Goal: Task Accomplishment & Management: Manage account settings

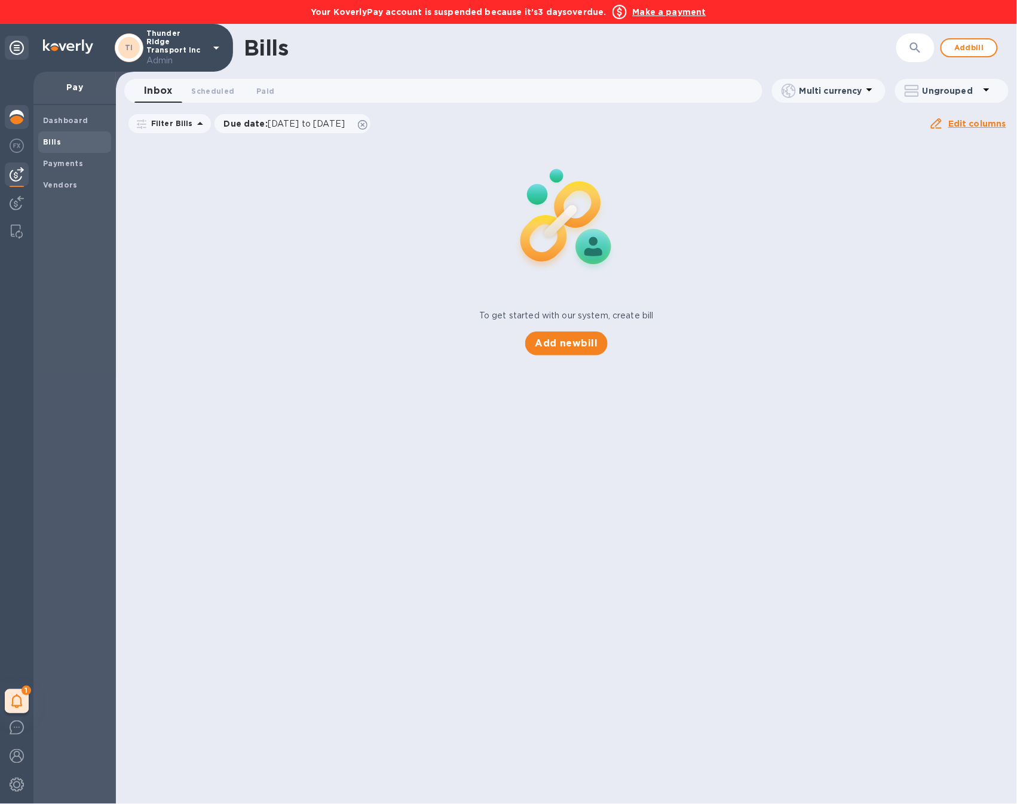
click at [14, 117] on img at bounding box center [17, 117] width 14 height 14
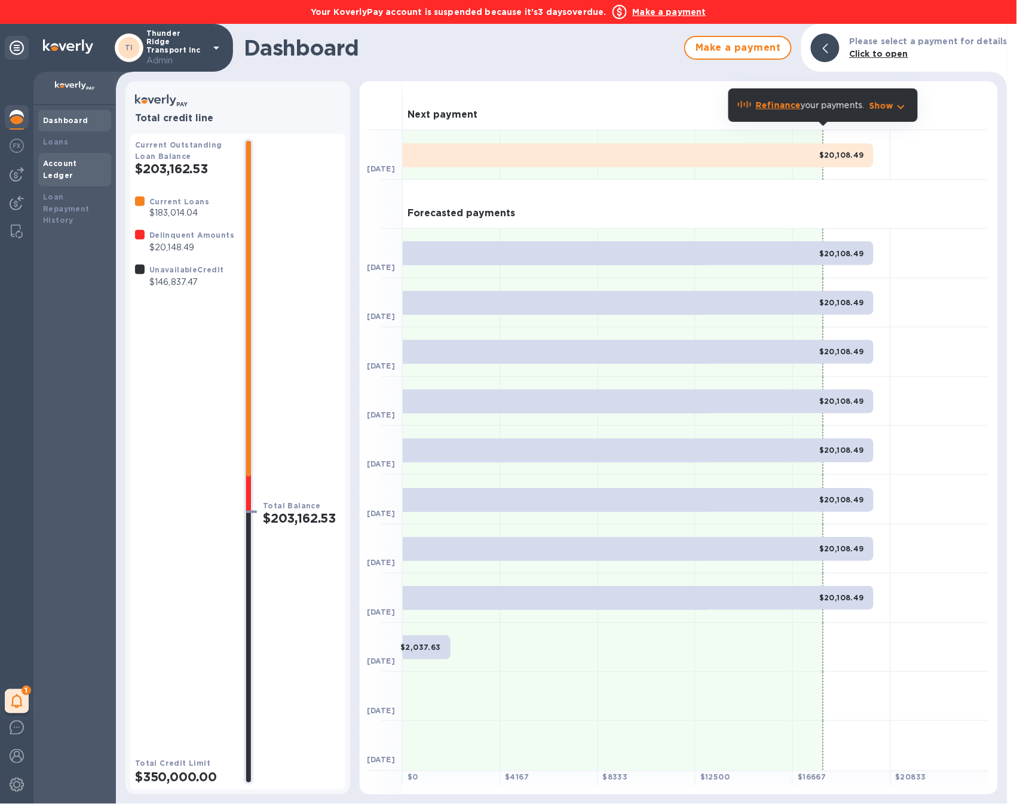
click at [77, 166] on b "Account Ledger" at bounding box center [60, 169] width 34 height 21
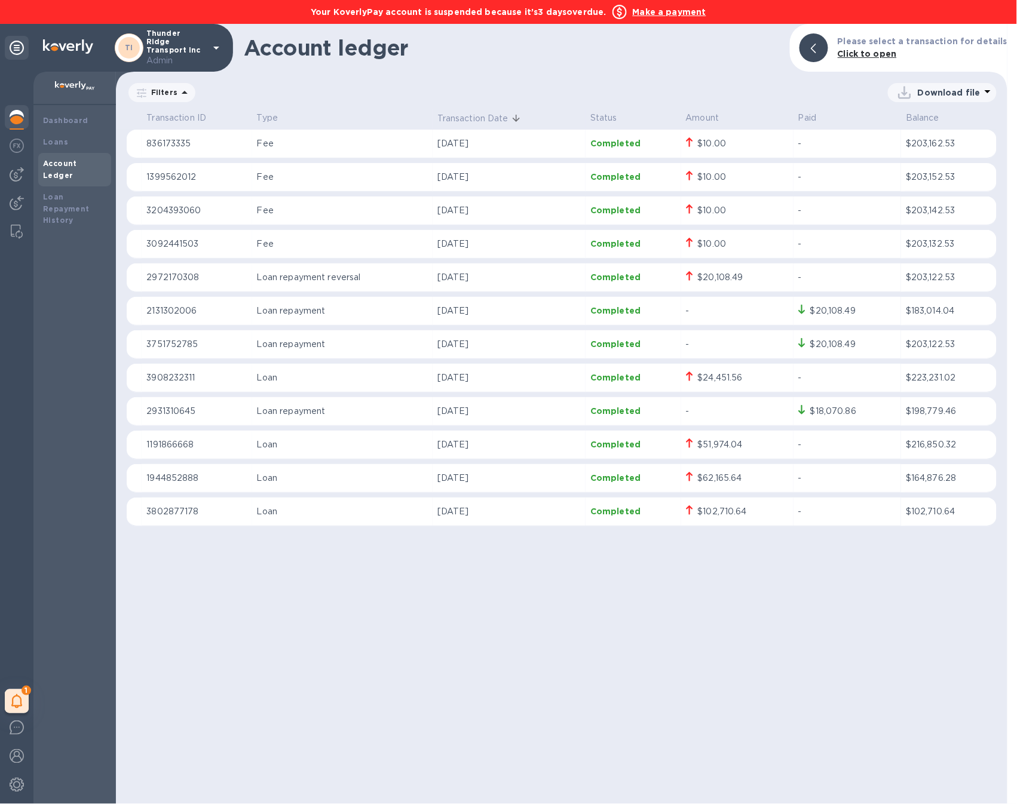
click at [659, 14] on b "Make a payment" at bounding box center [669, 12] width 73 height 10
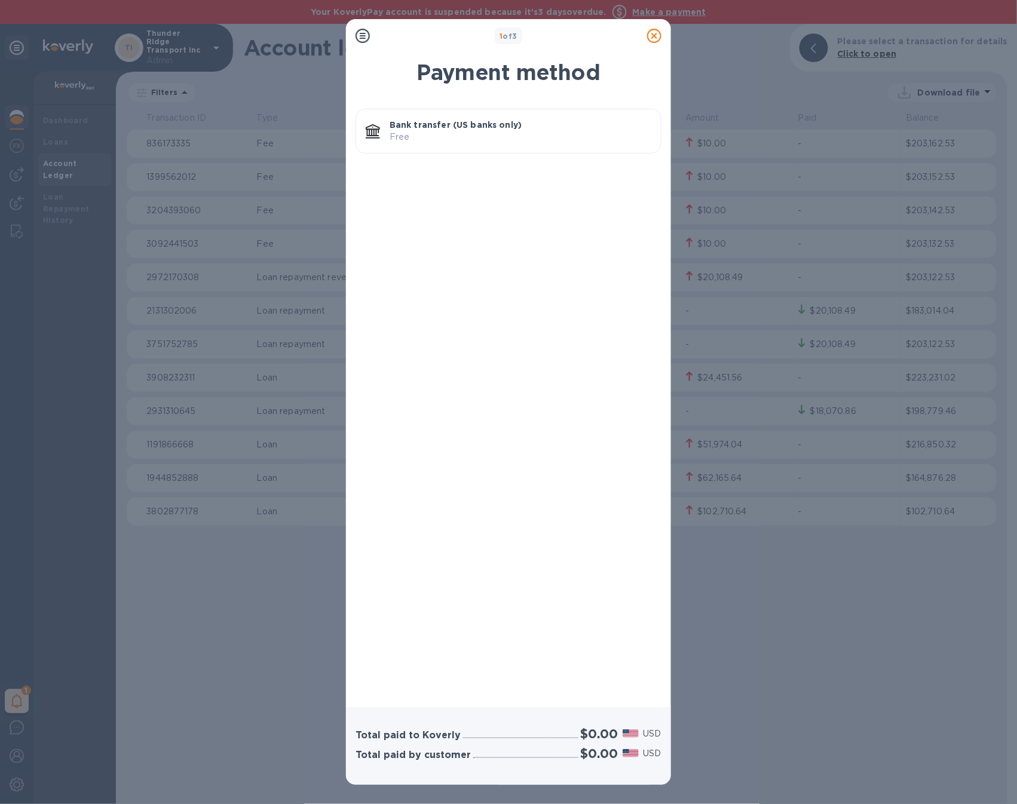
click at [472, 139] on p "Free" at bounding box center [520, 137] width 262 height 13
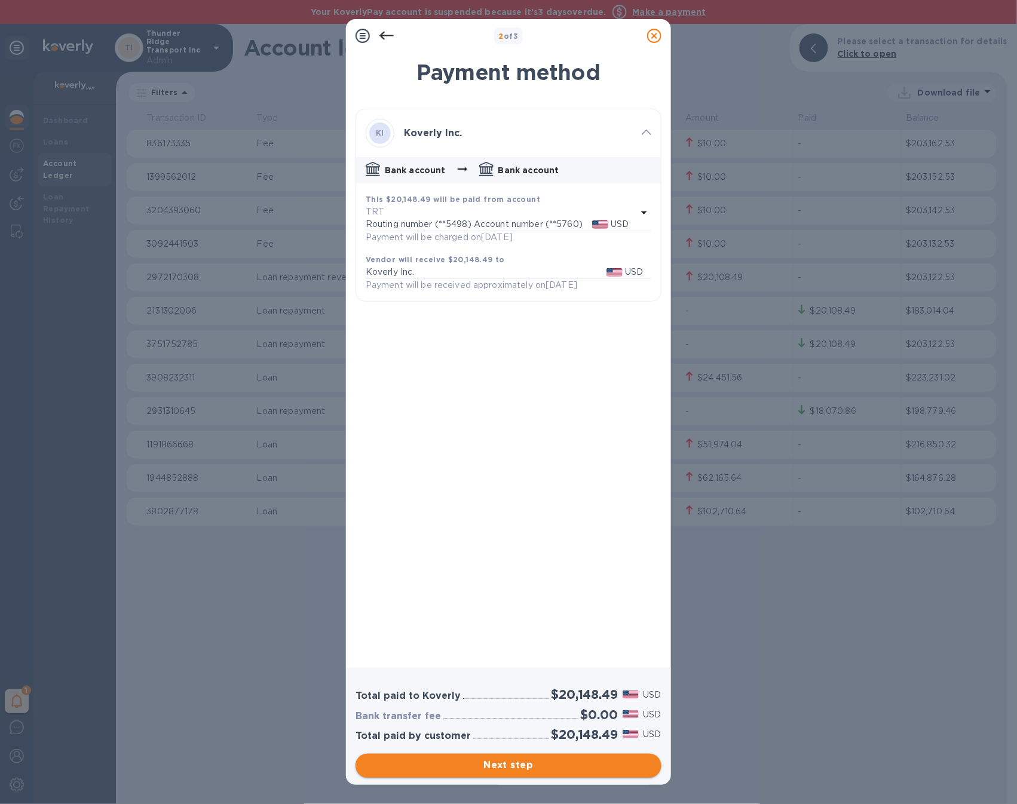
click at [580, 765] on span "Next step" at bounding box center [508, 766] width 287 height 14
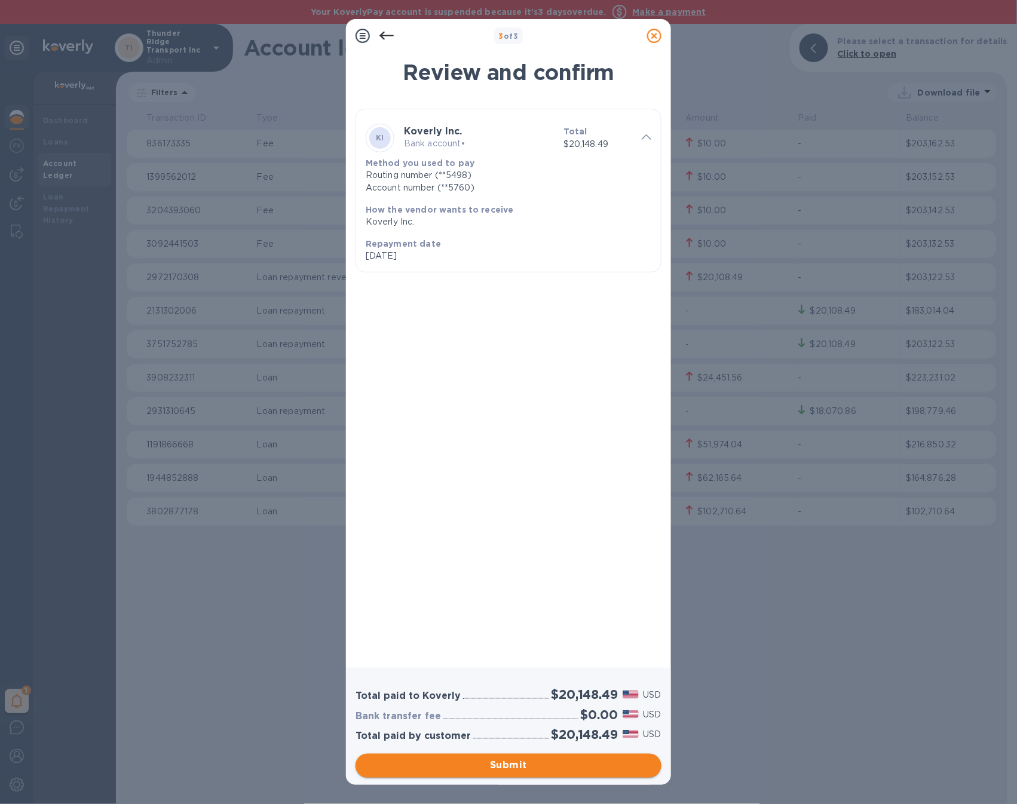
click at [580, 765] on span "Submit" at bounding box center [508, 766] width 287 height 14
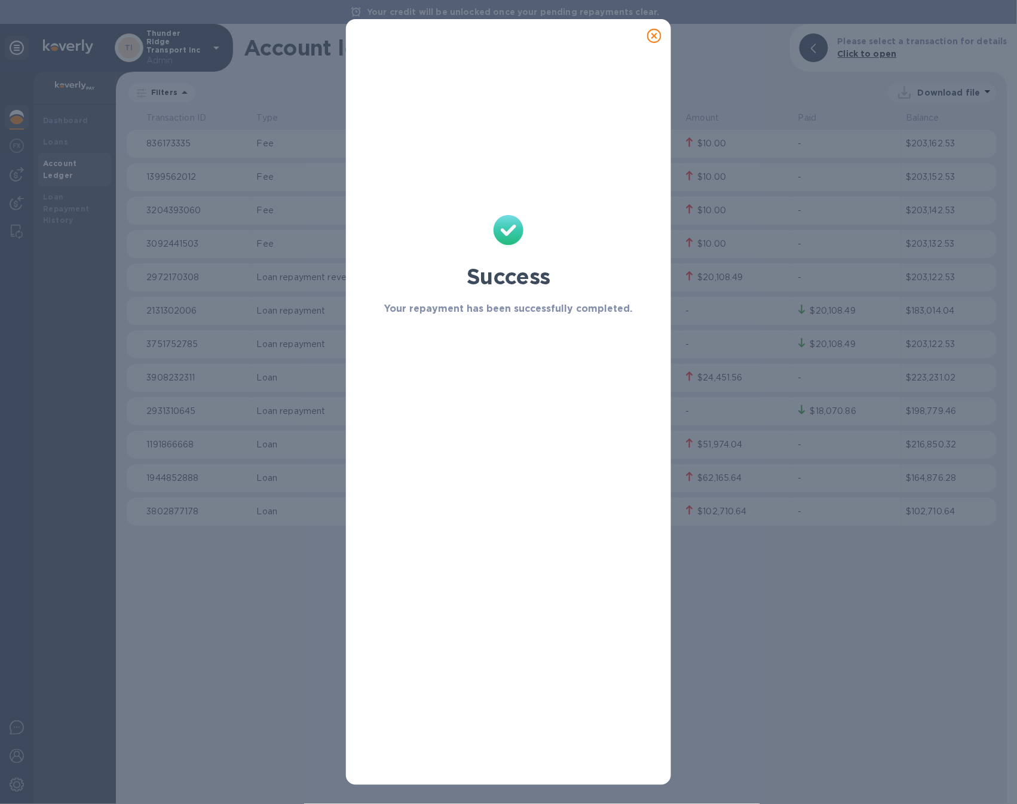
click at [656, 36] on icon at bounding box center [654, 36] width 14 height 14
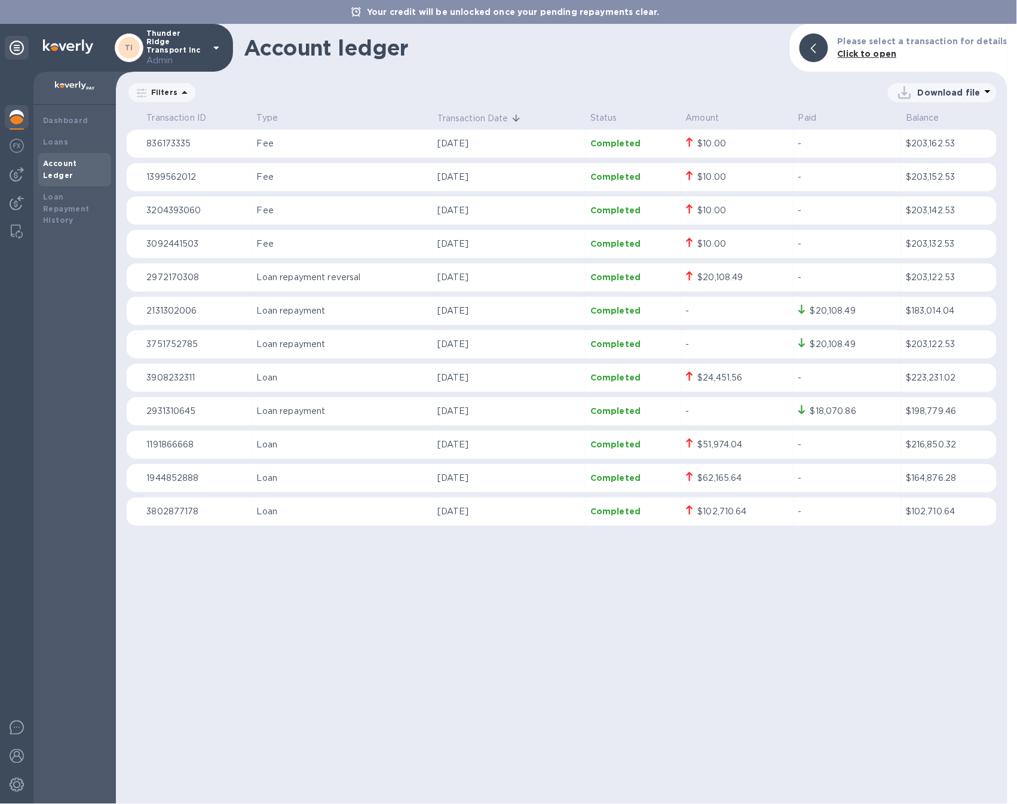
click at [68, 47] on img at bounding box center [68, 46] width 50 height 14
click at [207, 35] on div "TI Thunder Ridge Transport Inc Admin" at bounding box center [169, 48] width 109 height 38
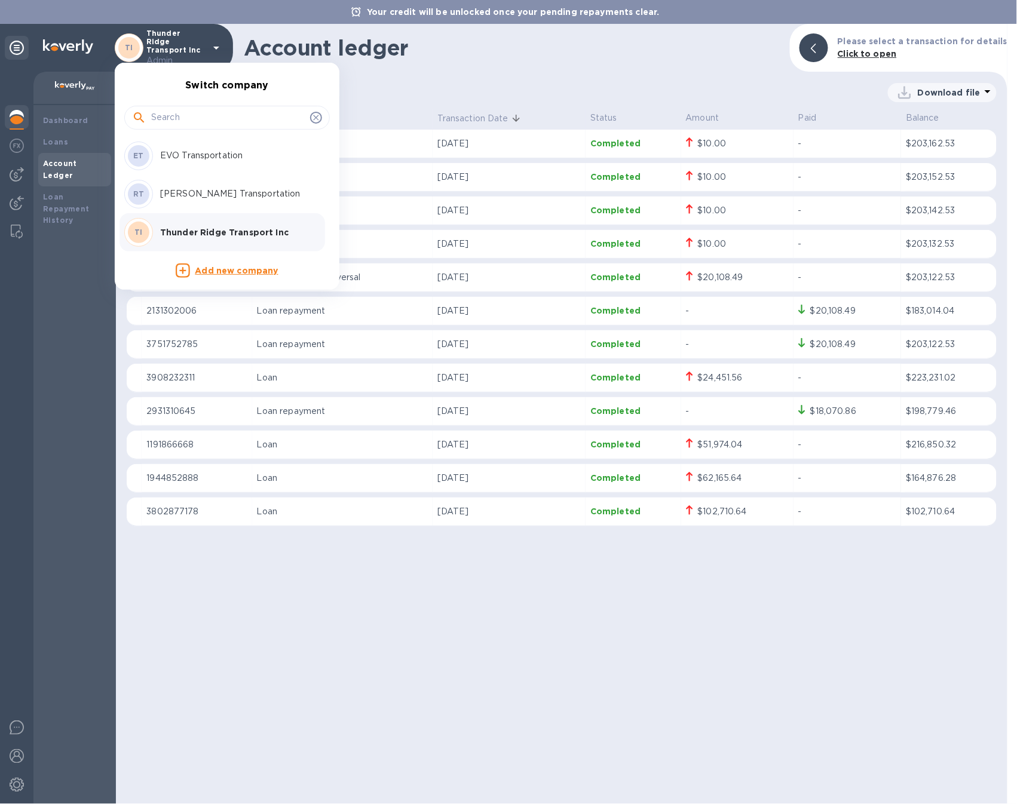
click at [308, 580] on div at bounding box center [508, 402] width 1017 height 804
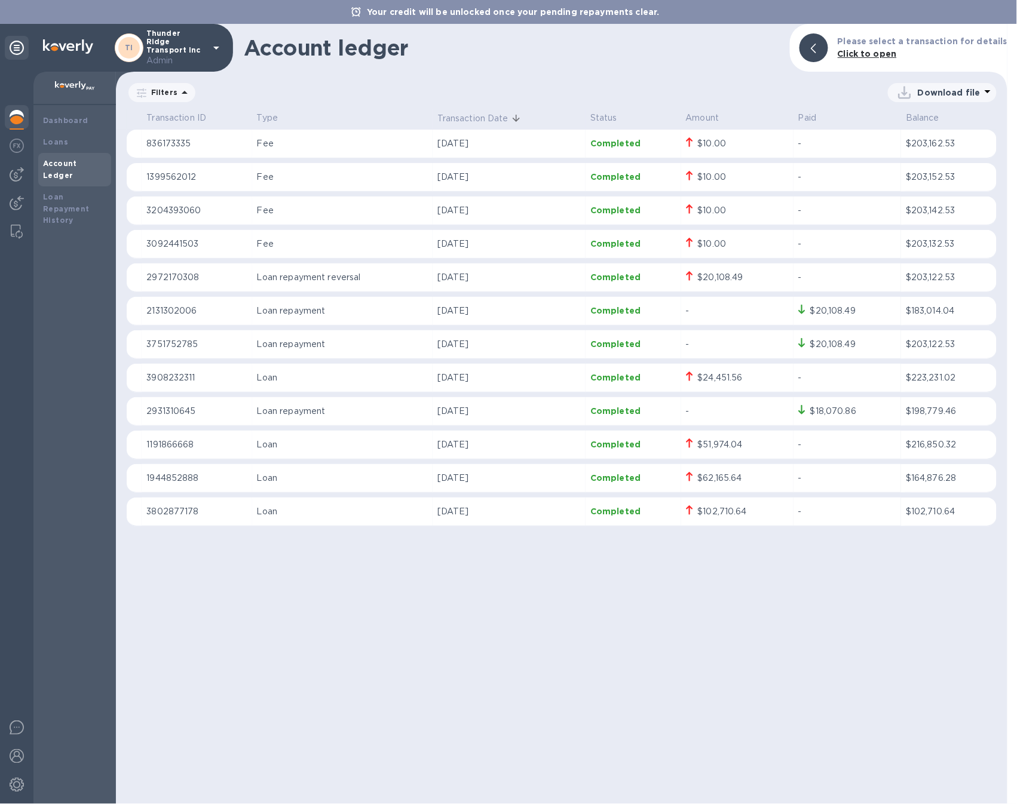
click at [191, 44] on p "Thunder Ridge Transport Inc Admin" at bounding box center [176, 48] width 60 height 38
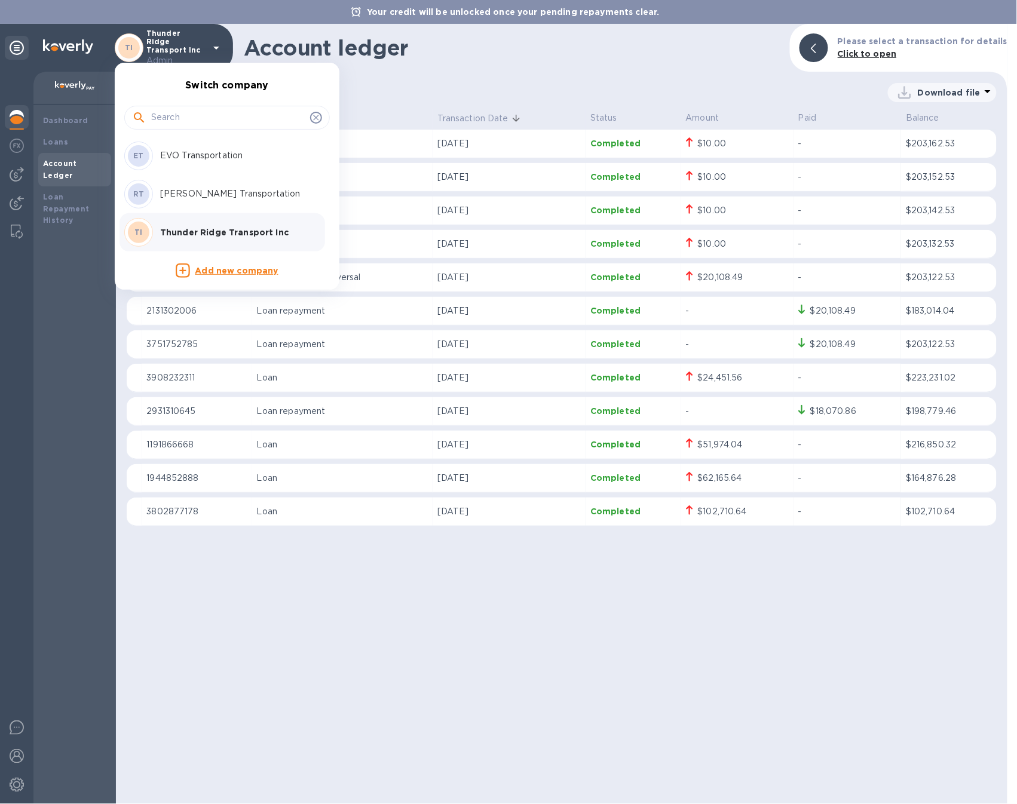
click at [199, 160] on p "EVO Transportation" at bounding box center [235, 155] width 151 height 13
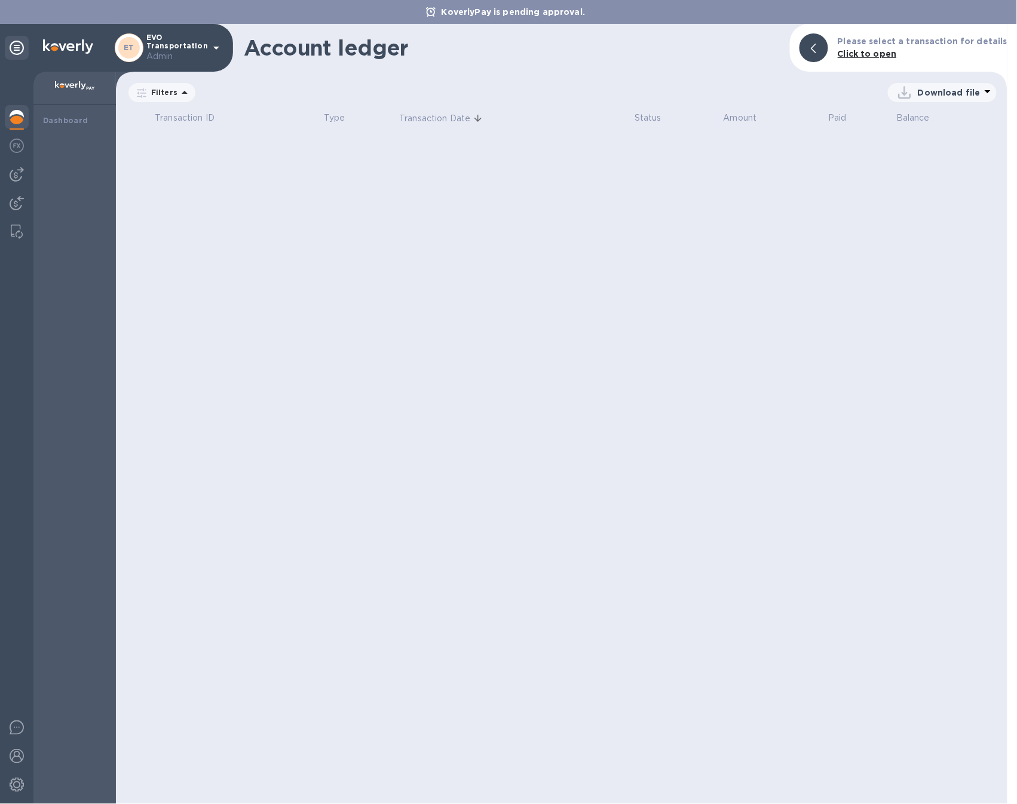
click at [25, 122] on div at bounding box center [17, 118] width 24 height 26
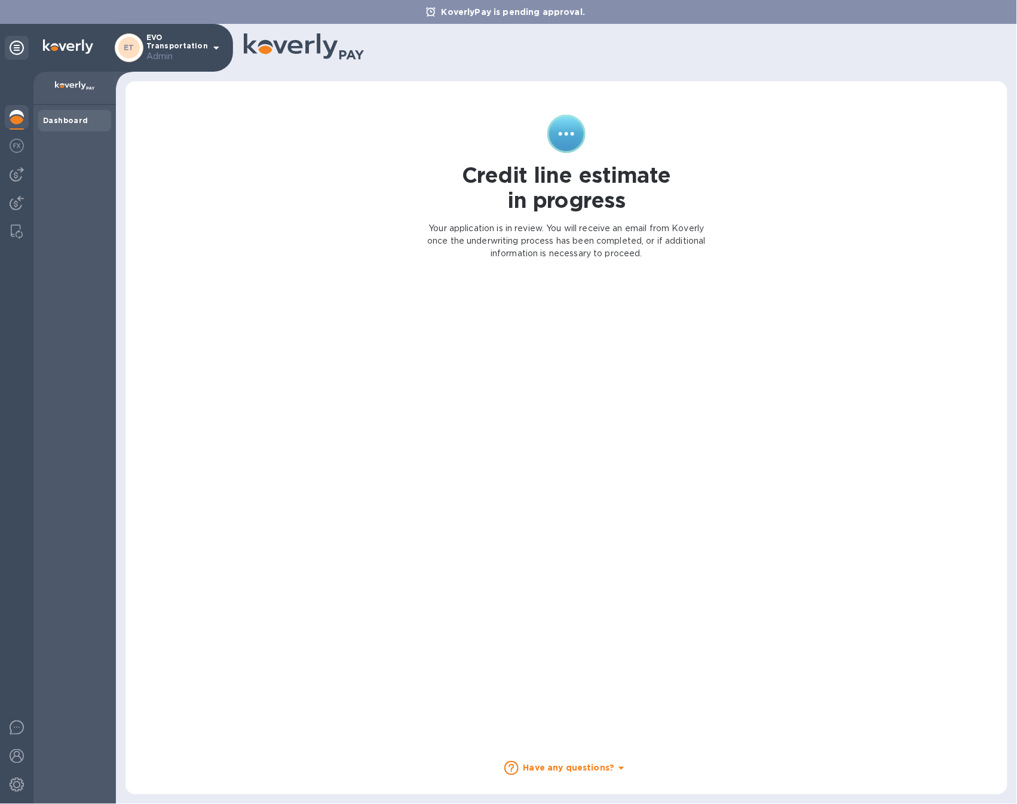
click at [190, 49] on p "EVO Transportation Admin" at bounding box center [176, 47] width 60 height 29
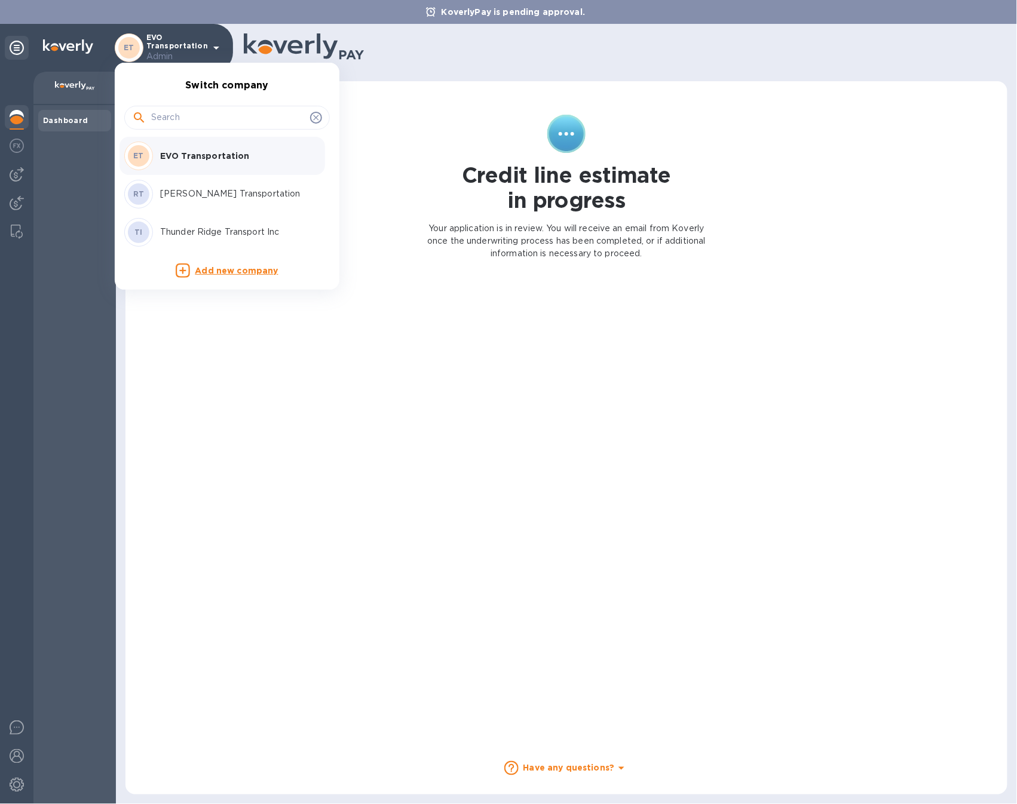
click at [199, 192] on p "[PERSON_NAME] Transportation" at bounding box center [235, 194] width 151 height 13
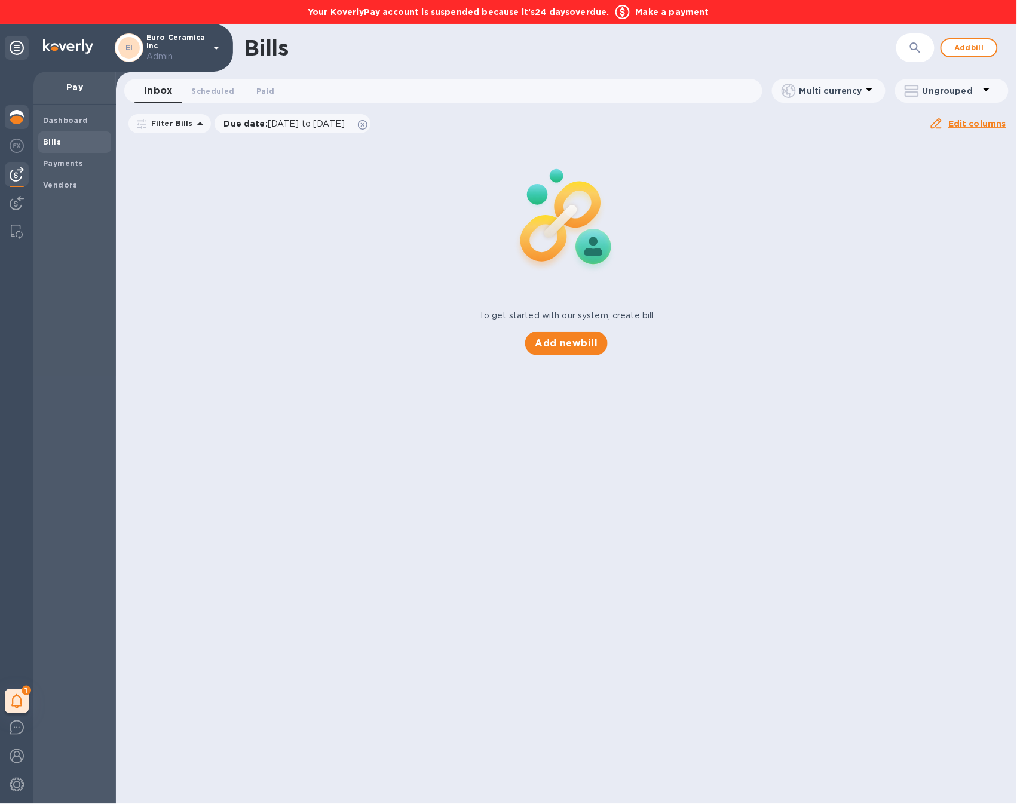
click at [27, 118] on div at bounding box center [17, 118] width 24 height 26
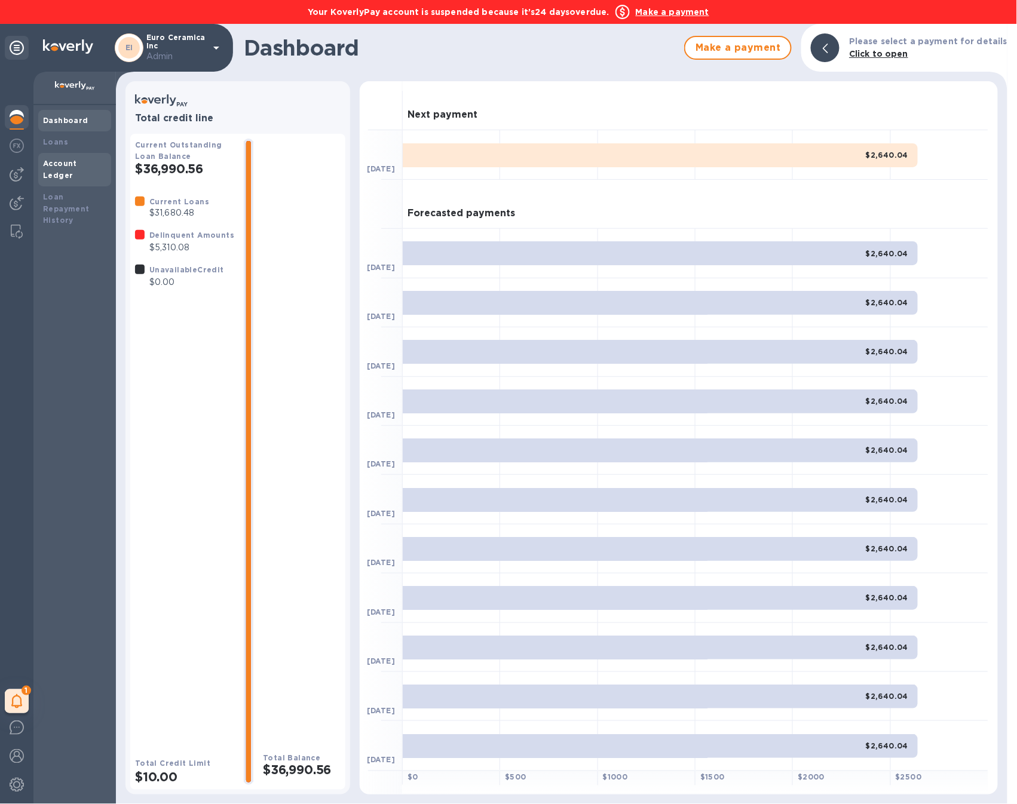
click at [77, 161] on b "Account Ledger" at bounding box center [60, 169] width 34 height 21
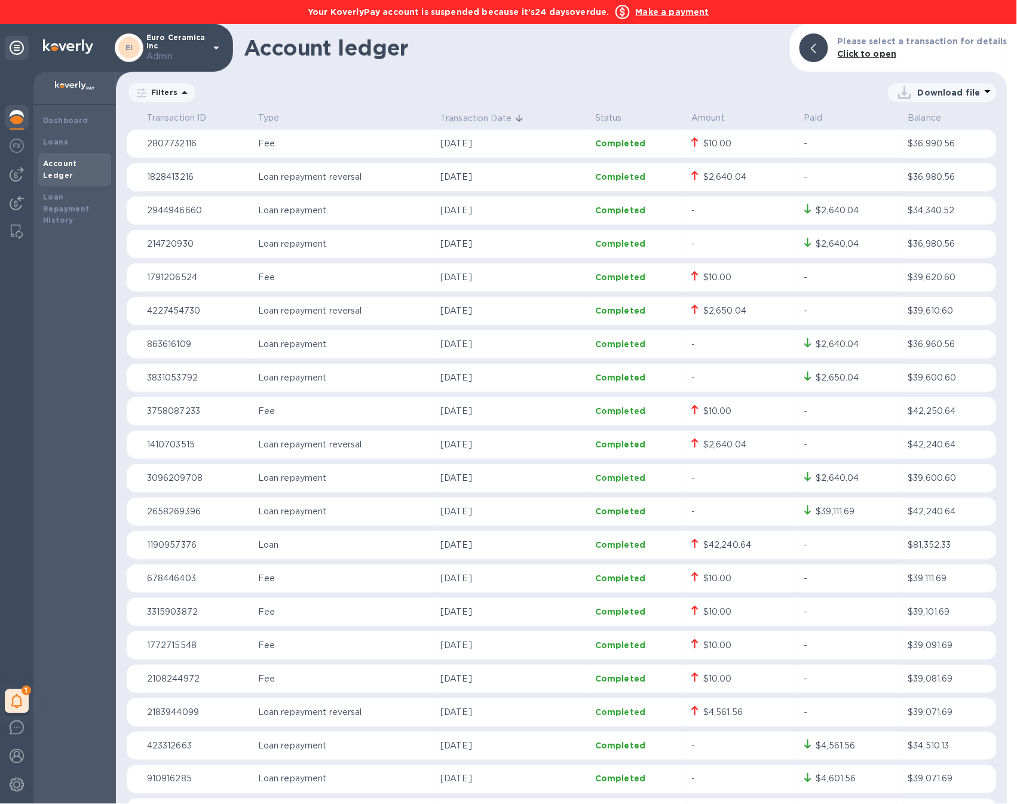
click at [20, 116] on img at bounding box center [17, 117] width 14 height 14
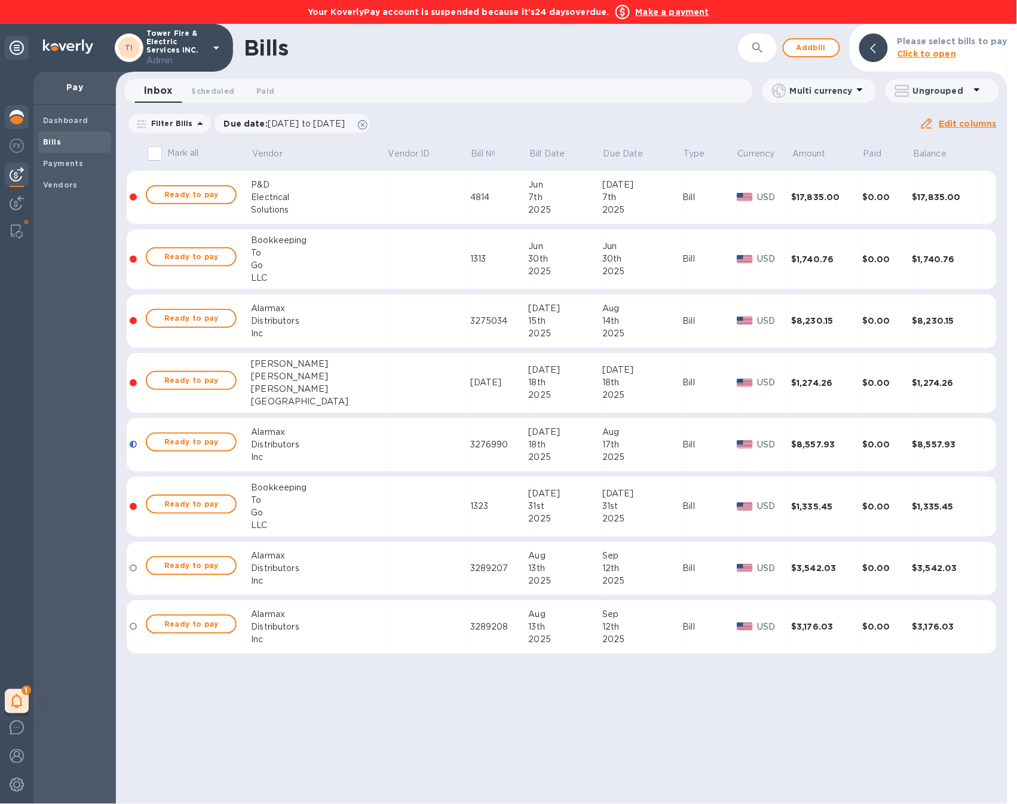
click at [24, 121] on div at bounding box center [17, 118] width 24 height 26
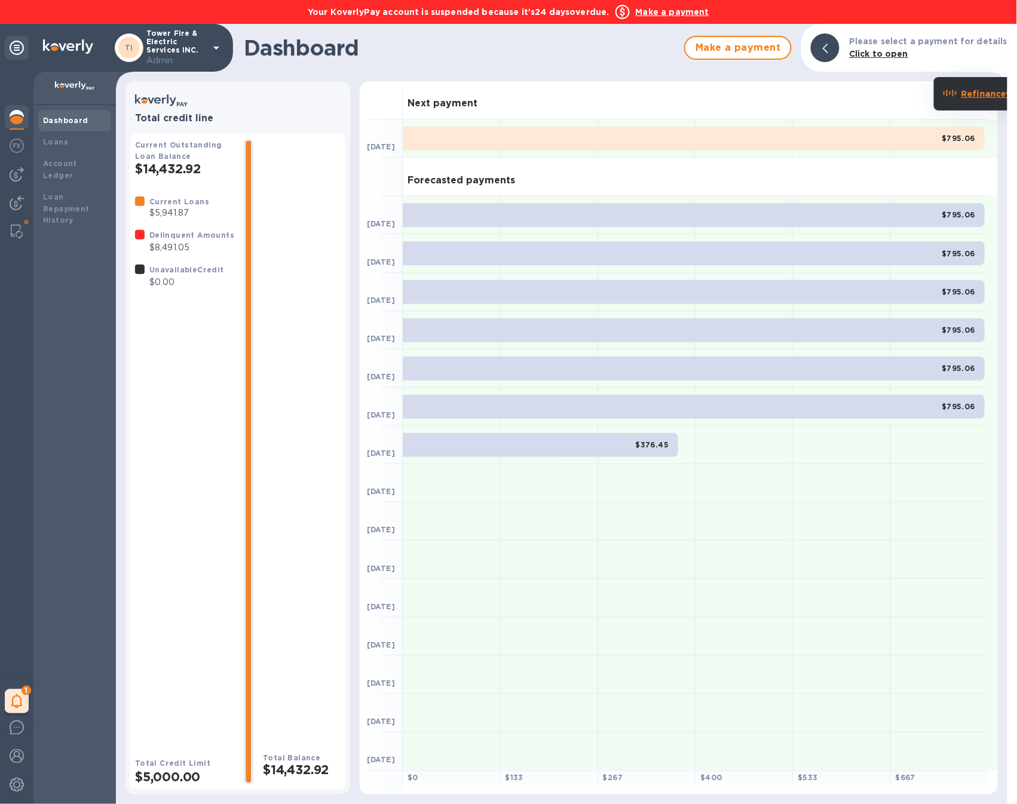
click at [839, 521] on div at bounding box center [759, 521] width 713 height 38
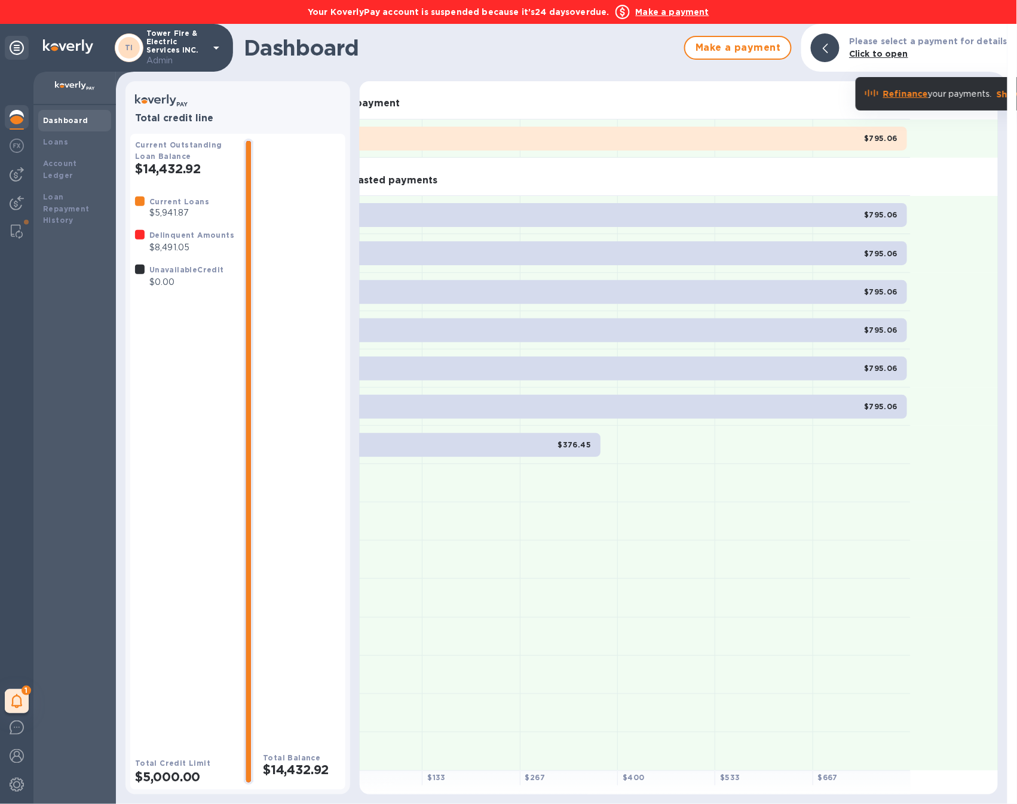
scroll to position [0, 117]
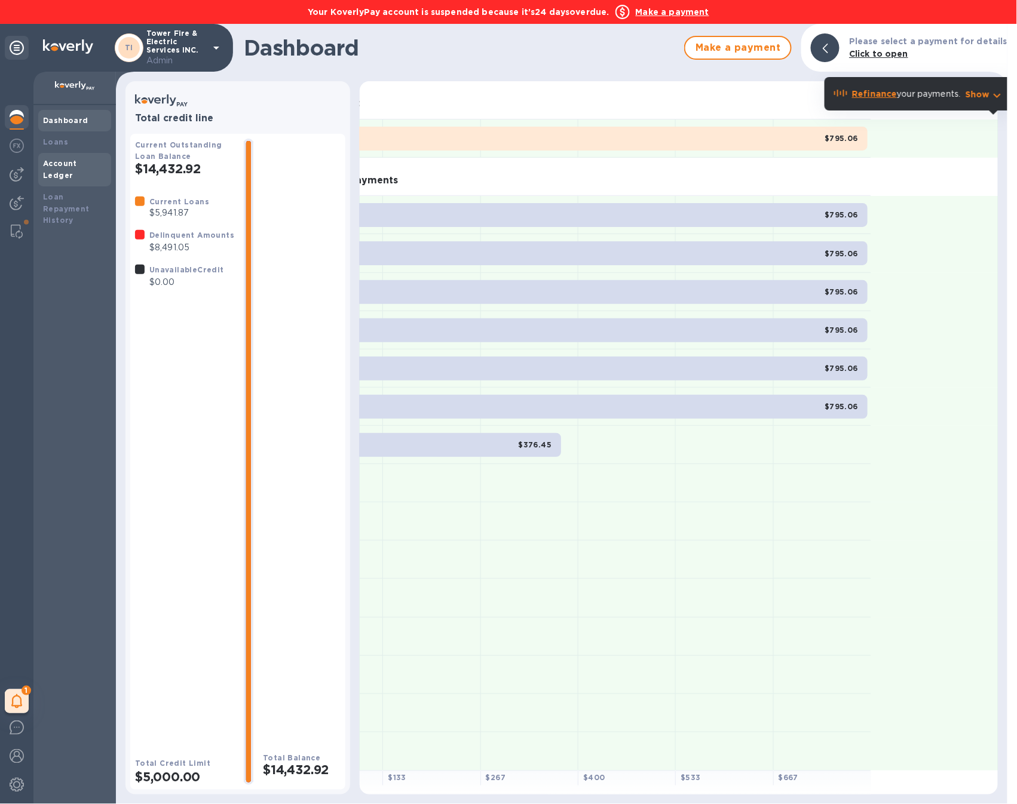
click at [77, 166] on b "Account Ledger" at bounding box center [60, 169] width 34 height 21
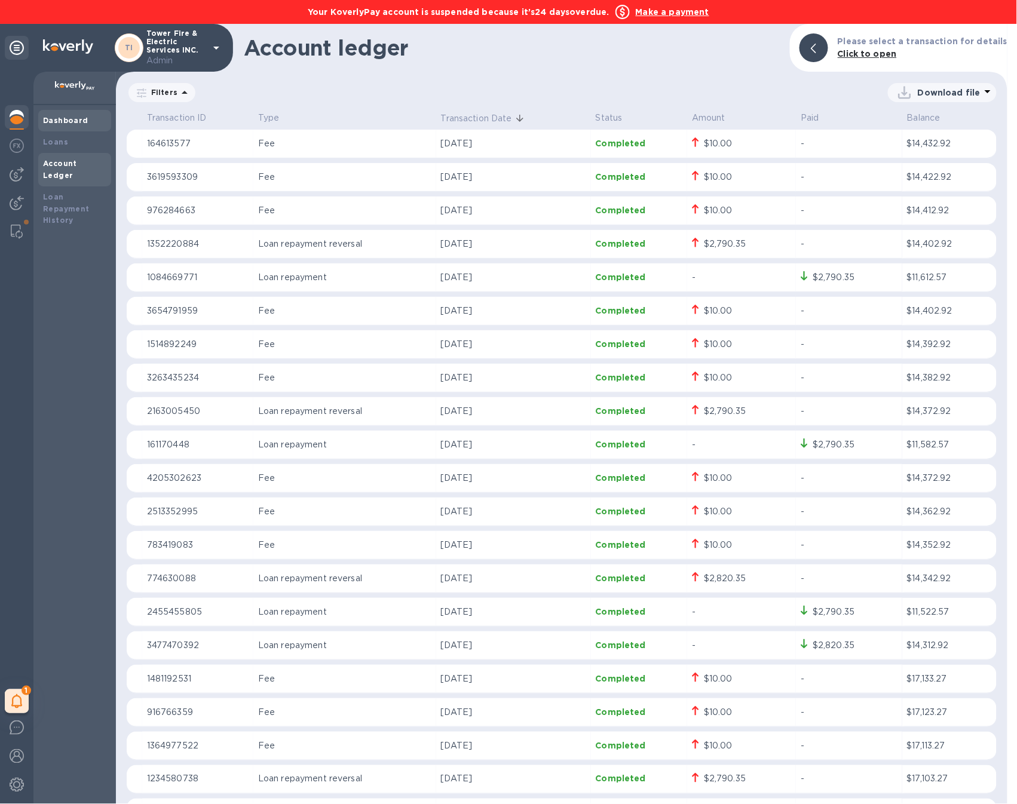
click at [67, 119] on b "Dashboard" at bounding box center [65, 120] width 45 height 9
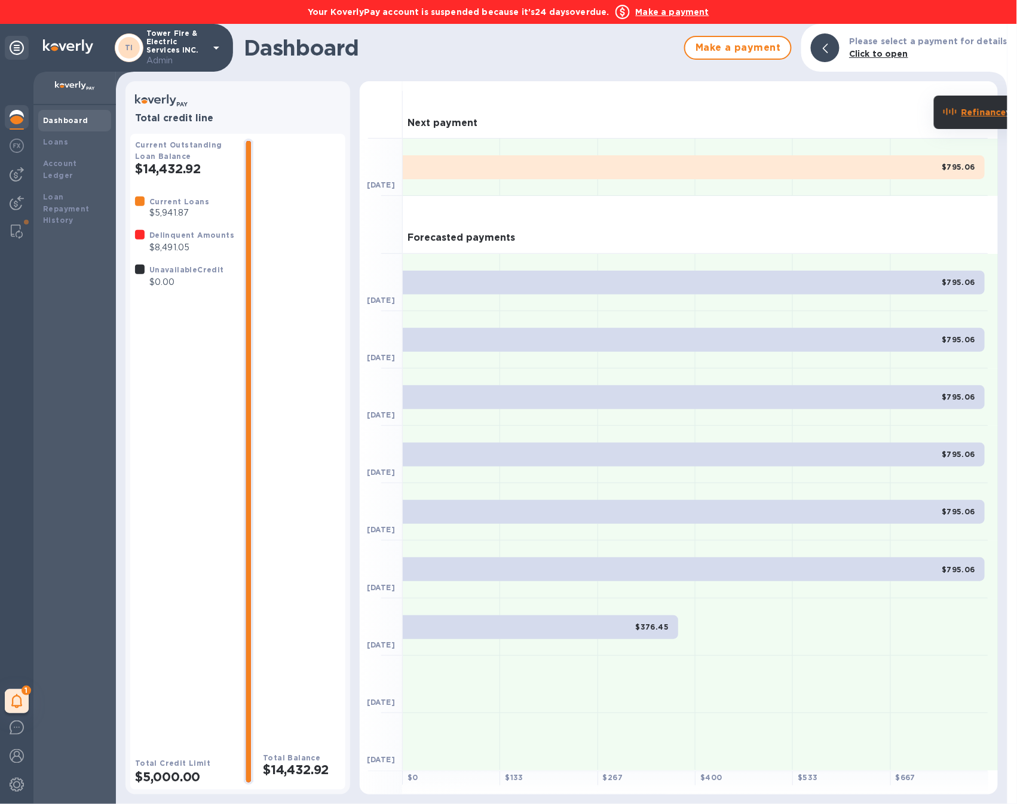
click at [984, 109] on b "Refinance" at bounding box center [983, 113] width 45 height 10
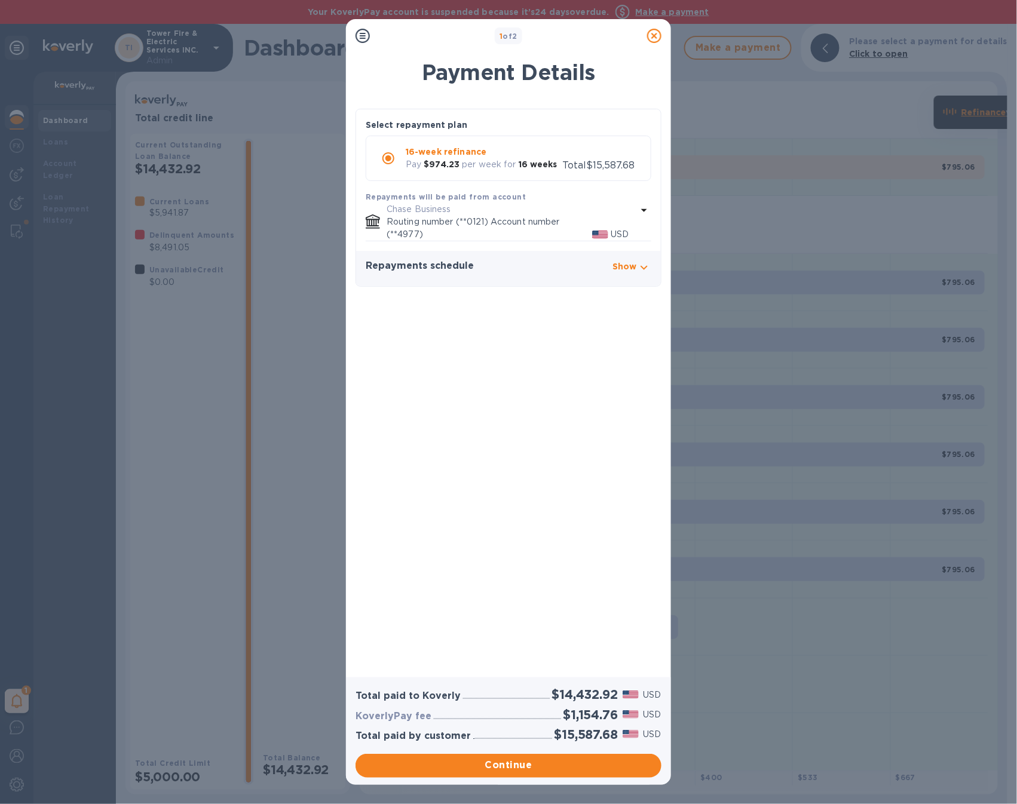
click at [652, 37] on icon at bounding box center [654, 36] width 14 height 14
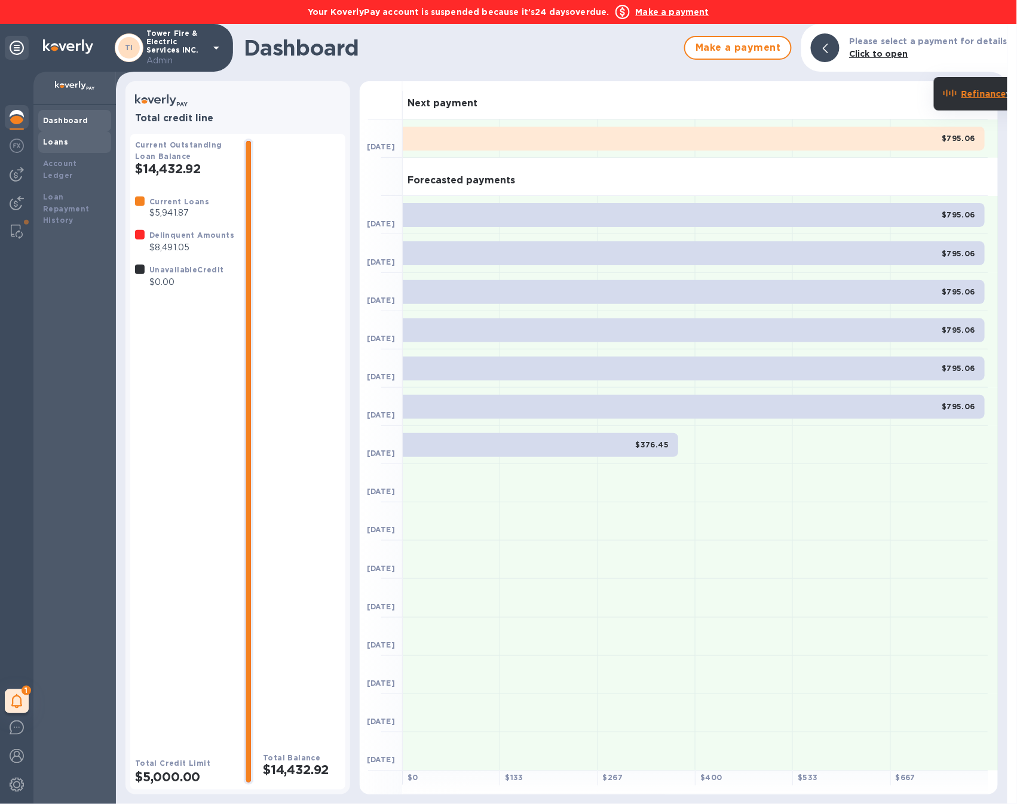
click at [66, 139] on div "Loans" at bounding box center [74, 142] width 63 height 12
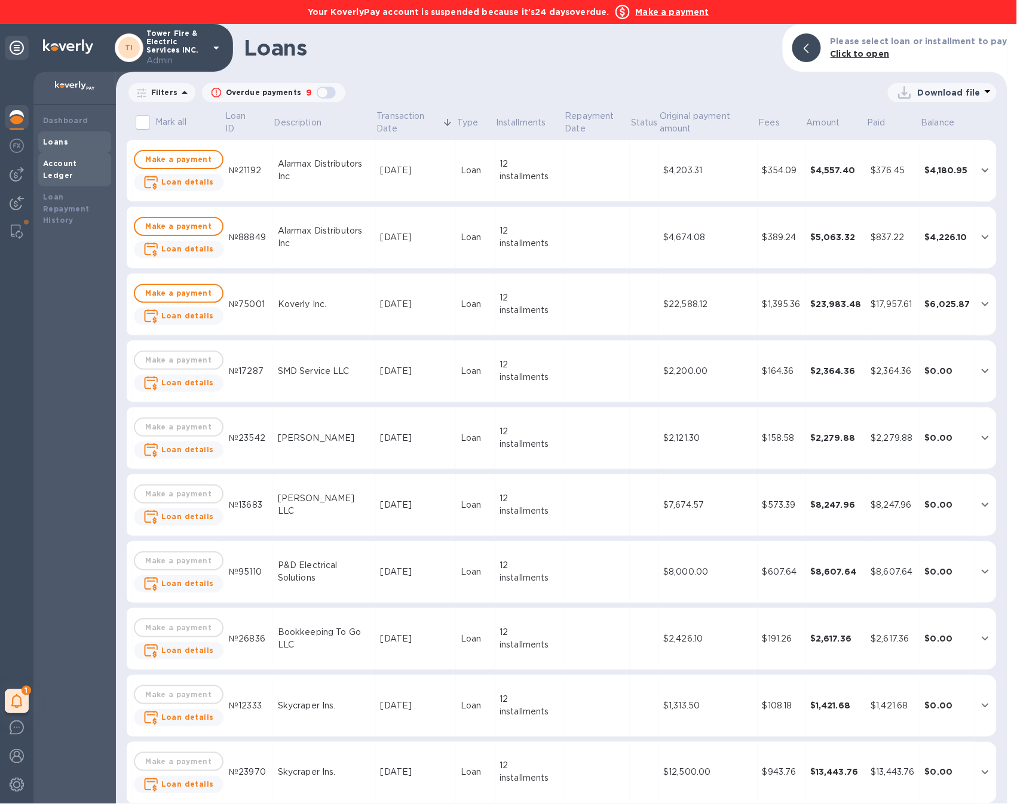
click at [71, 162] on b "Account Ledger" at bounding box center [60, 169] width 34 height 21
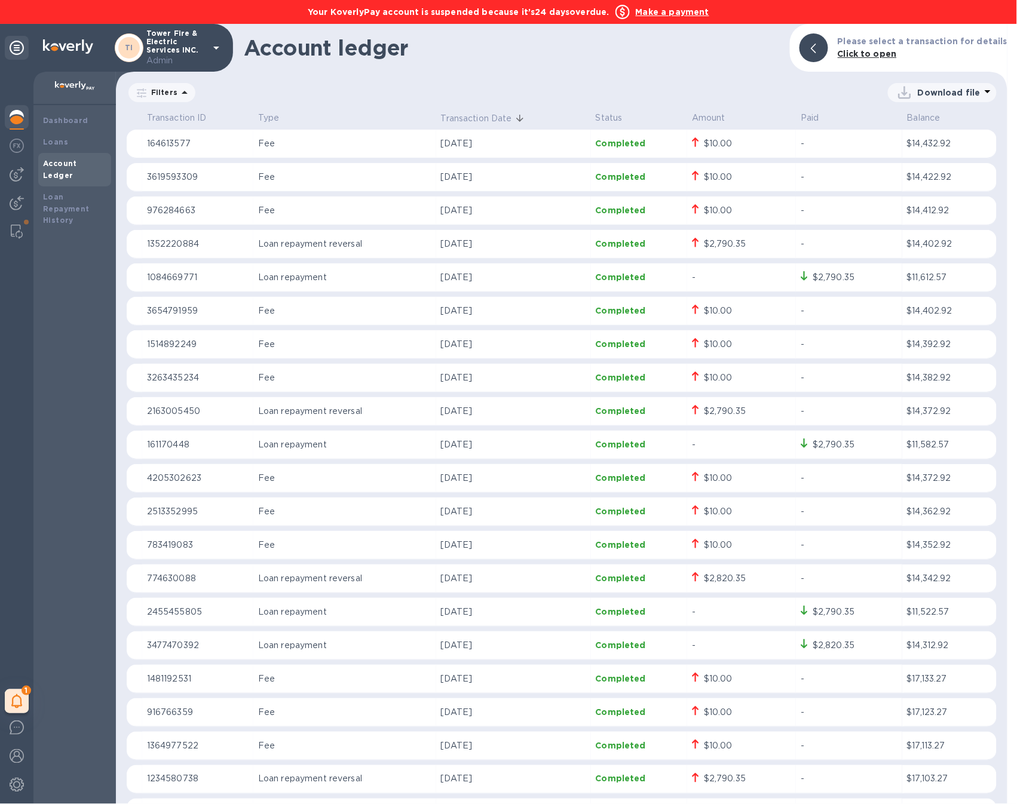
click at [22, 120] on img at bounding box center [17, 117] width 14 height 14
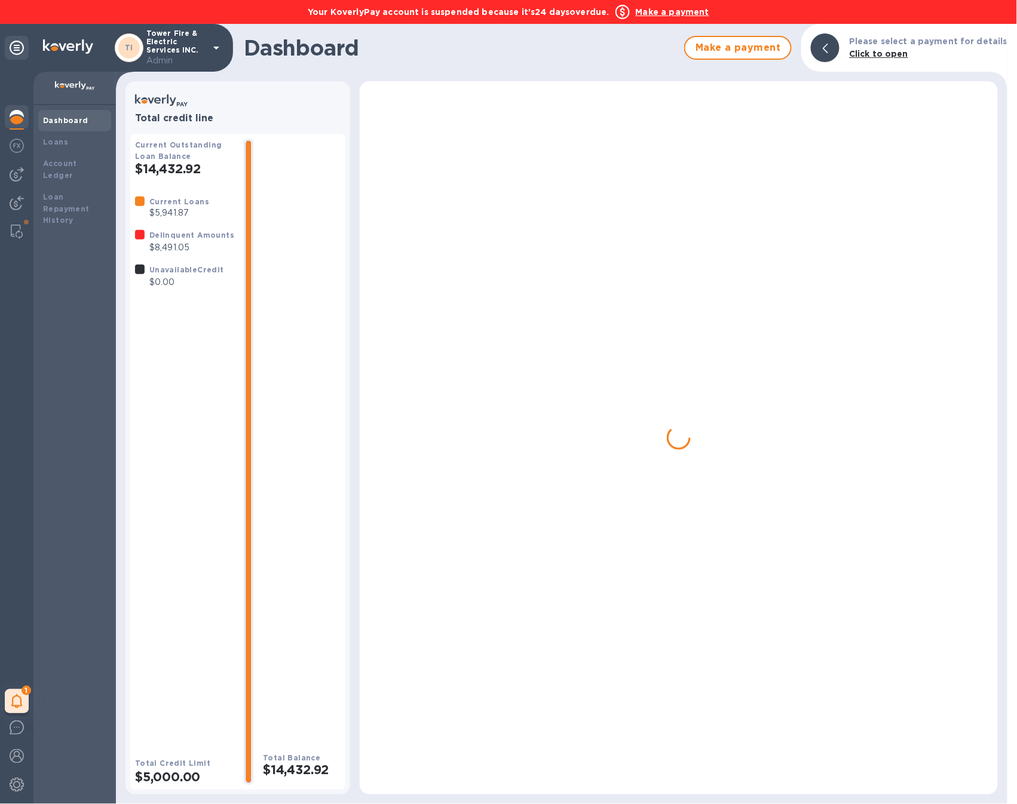
click at [54, 121] on b "Dashboard" at bounding box center [65, 120] width 45 height 9
